Goal: Transaction & Acquisition: Subscribe to service/newsletter

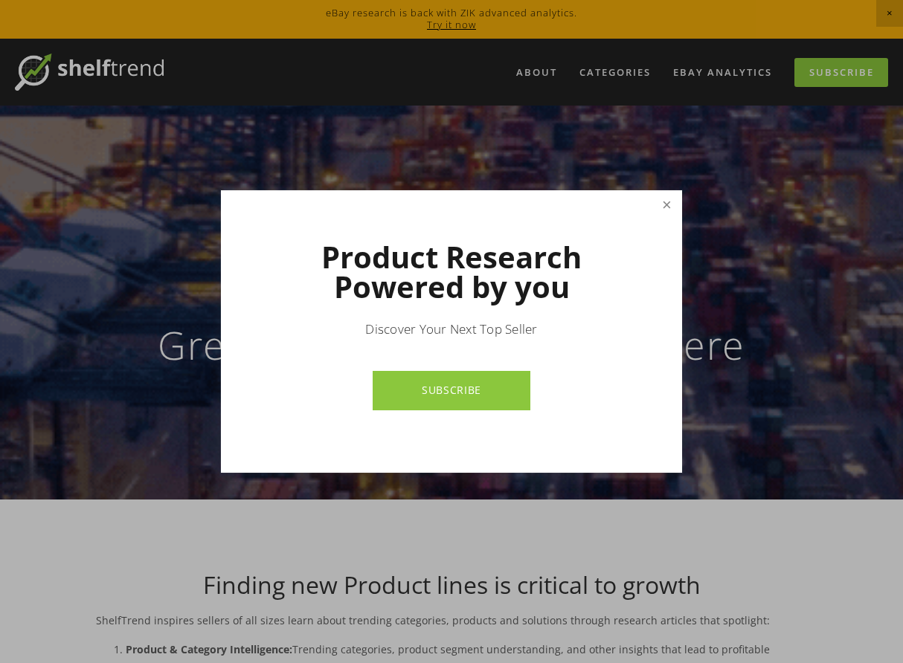
click at [671, 204] on link "Close" at bounding box center [667, 206] width 26 height 26
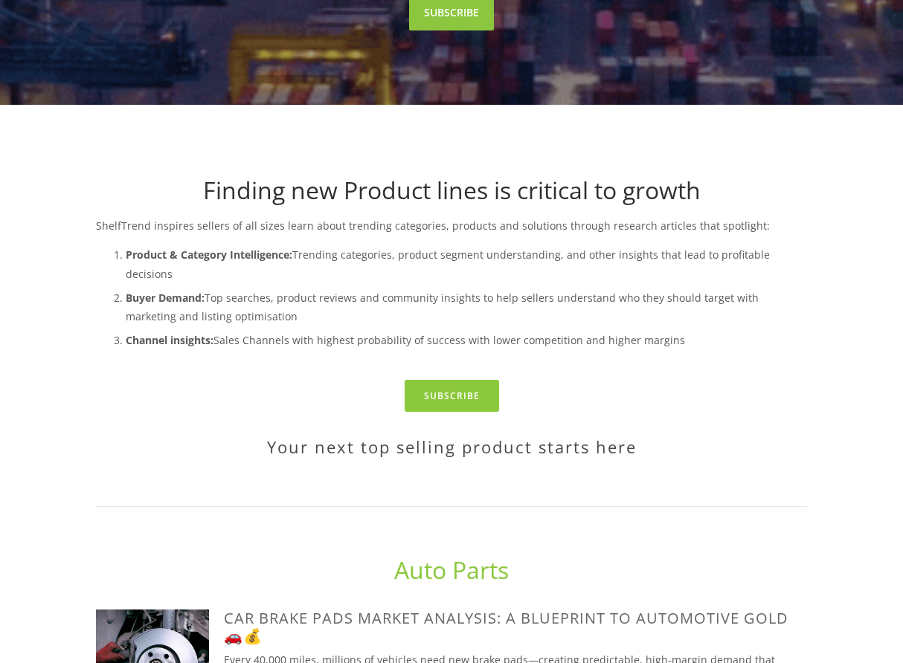
scroll to position [531, 0]
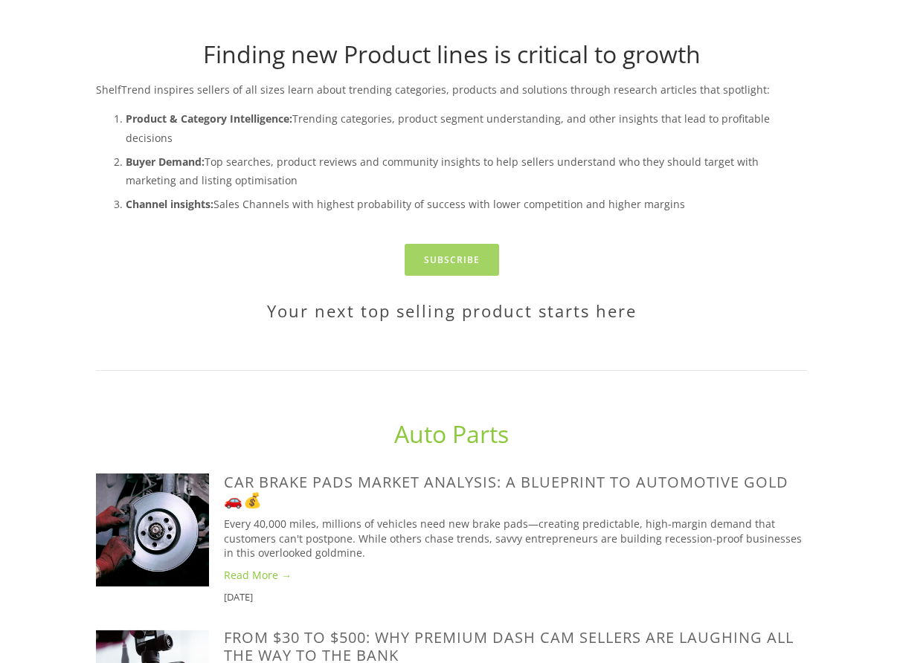
click at [466, 244] on link "Subscribe" at bounding box center [452, 260] width 94 height 32
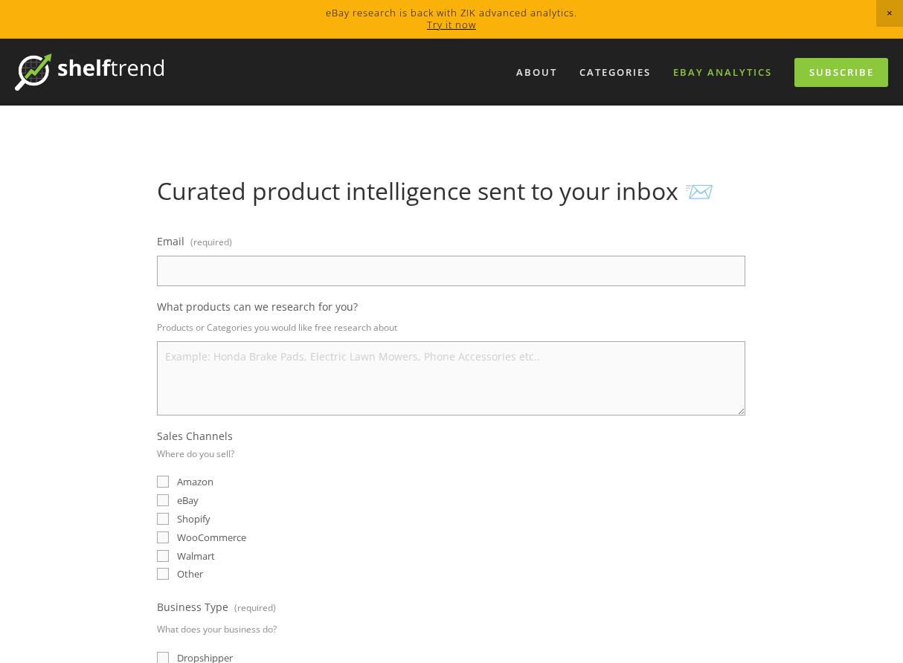
click at [758, 71] on link "eBay Analytics" at bounding box center [722, 72] width 118 height 25
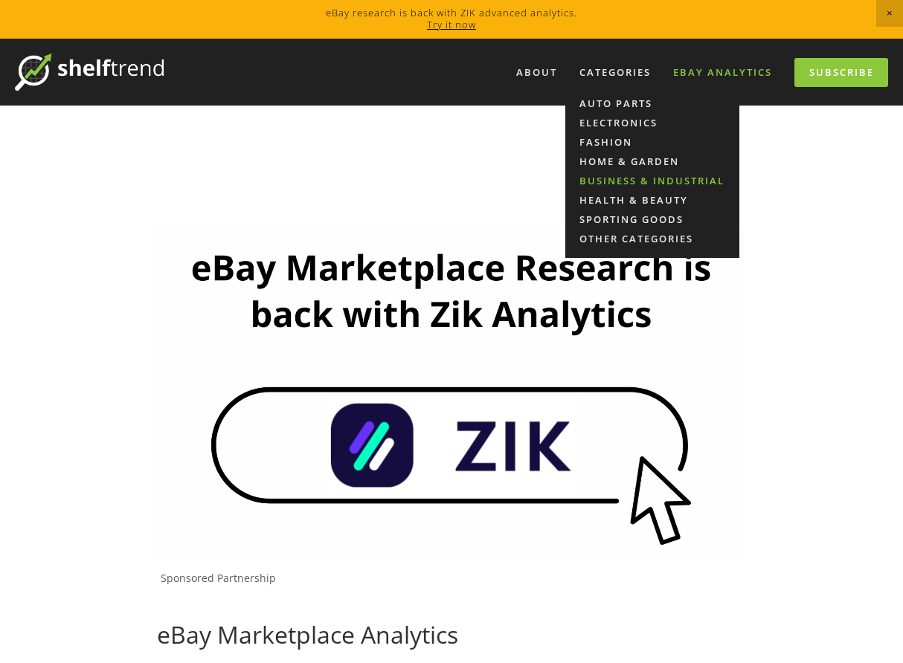
click at [633, 178] on link "Business & Industrial" at bounding box center [652, 180] width 174 height 19
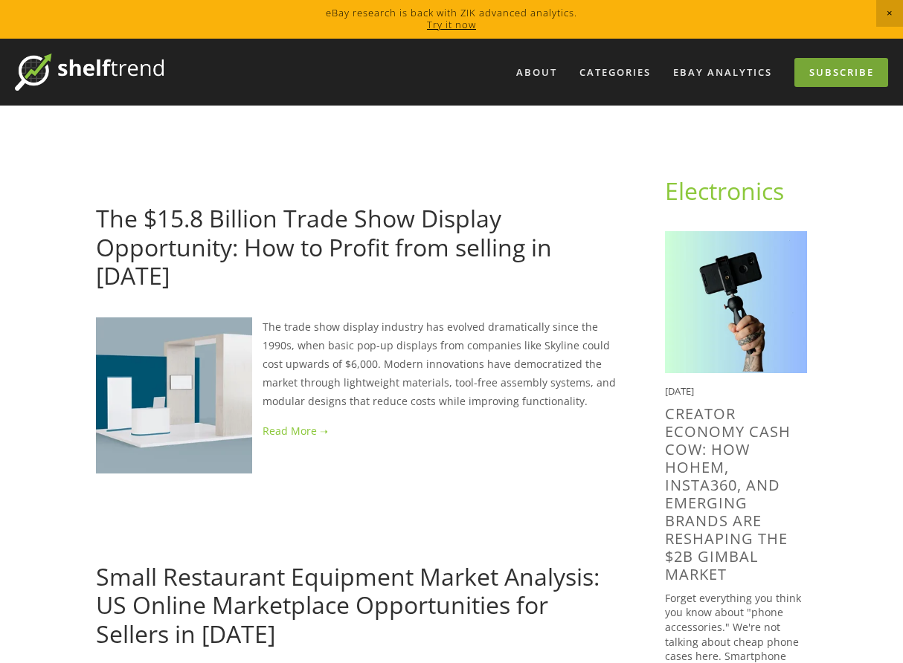
click at [861, 74] on link "Subscribe" at bounding box center [841, 72] width 94 height 29
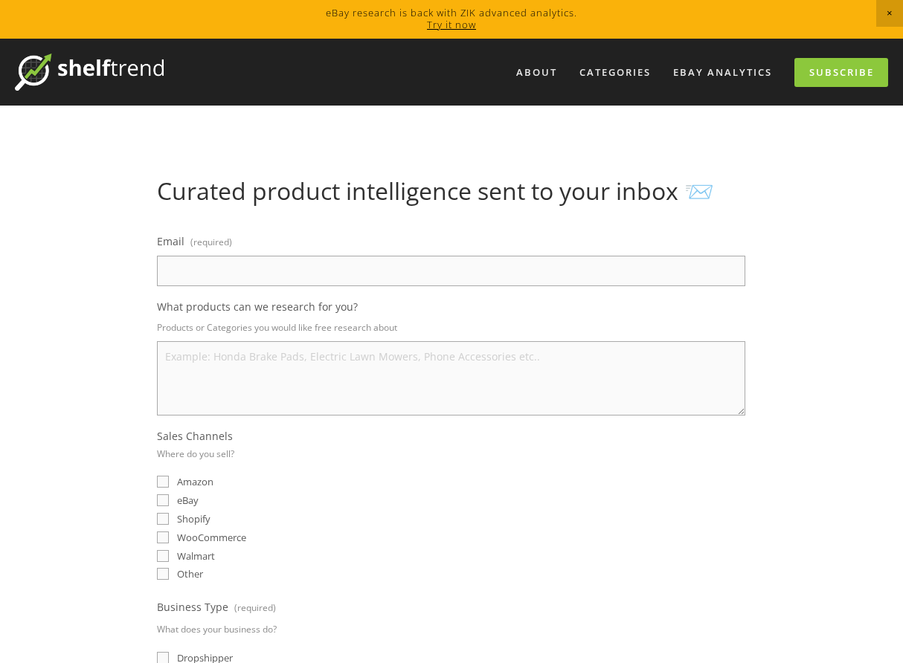
click at [120, 72] on img at bounding box center [89, 72] width 149 height 37
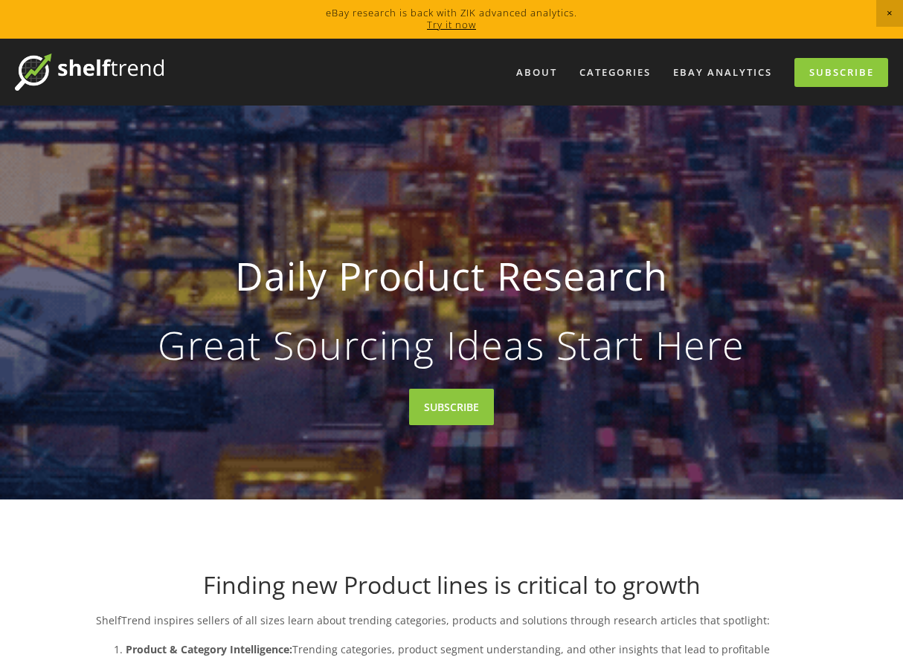
click at [455, 23] on link "Try it now" at bounding box center [451, 24] width 49 height 13
